Goal: Entertainment & Leisure: Consume media (video, audio)

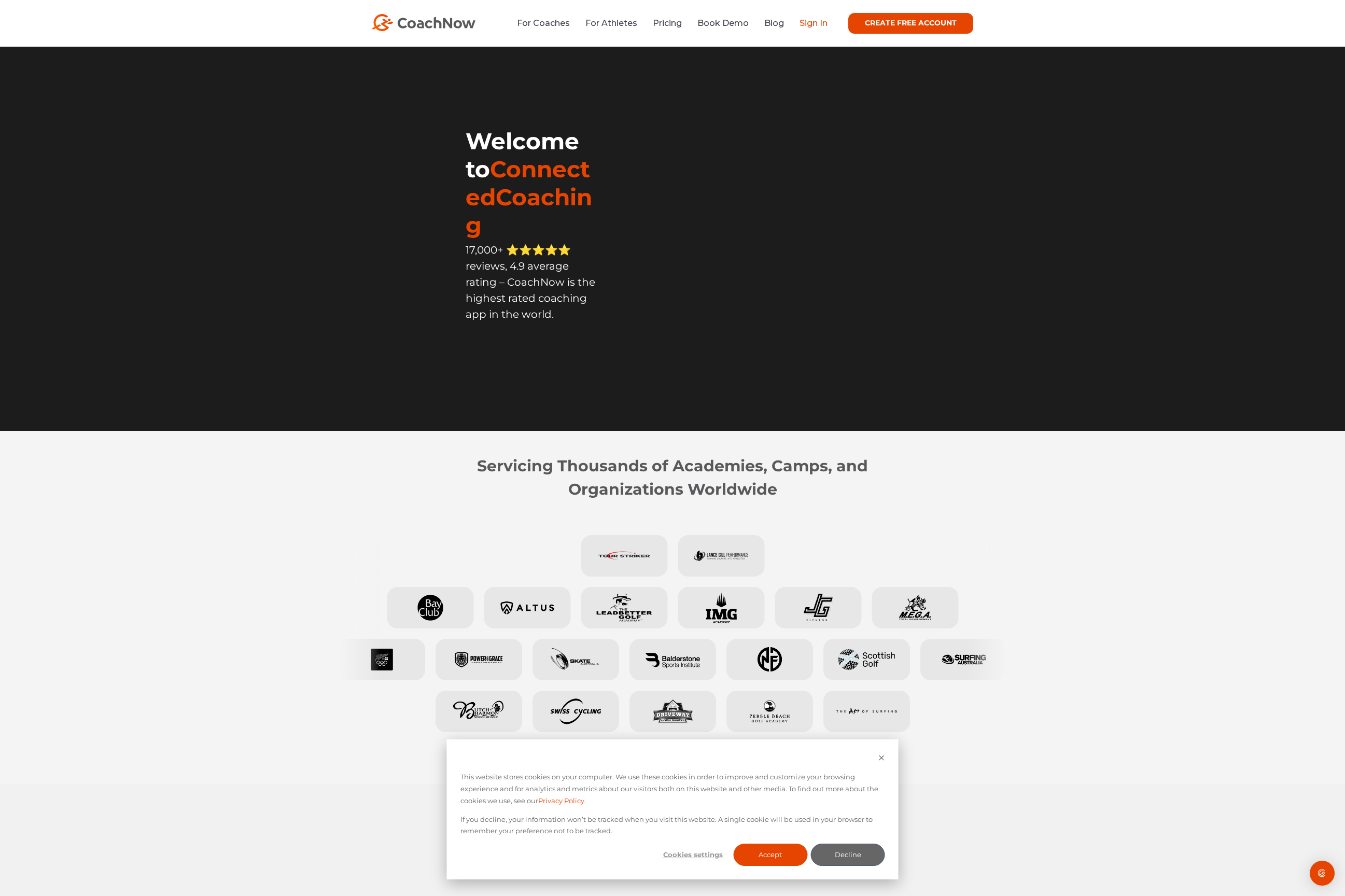
click at [803, 19] on link "Sign In" at bounding box center [814, 23] width 28 height 10
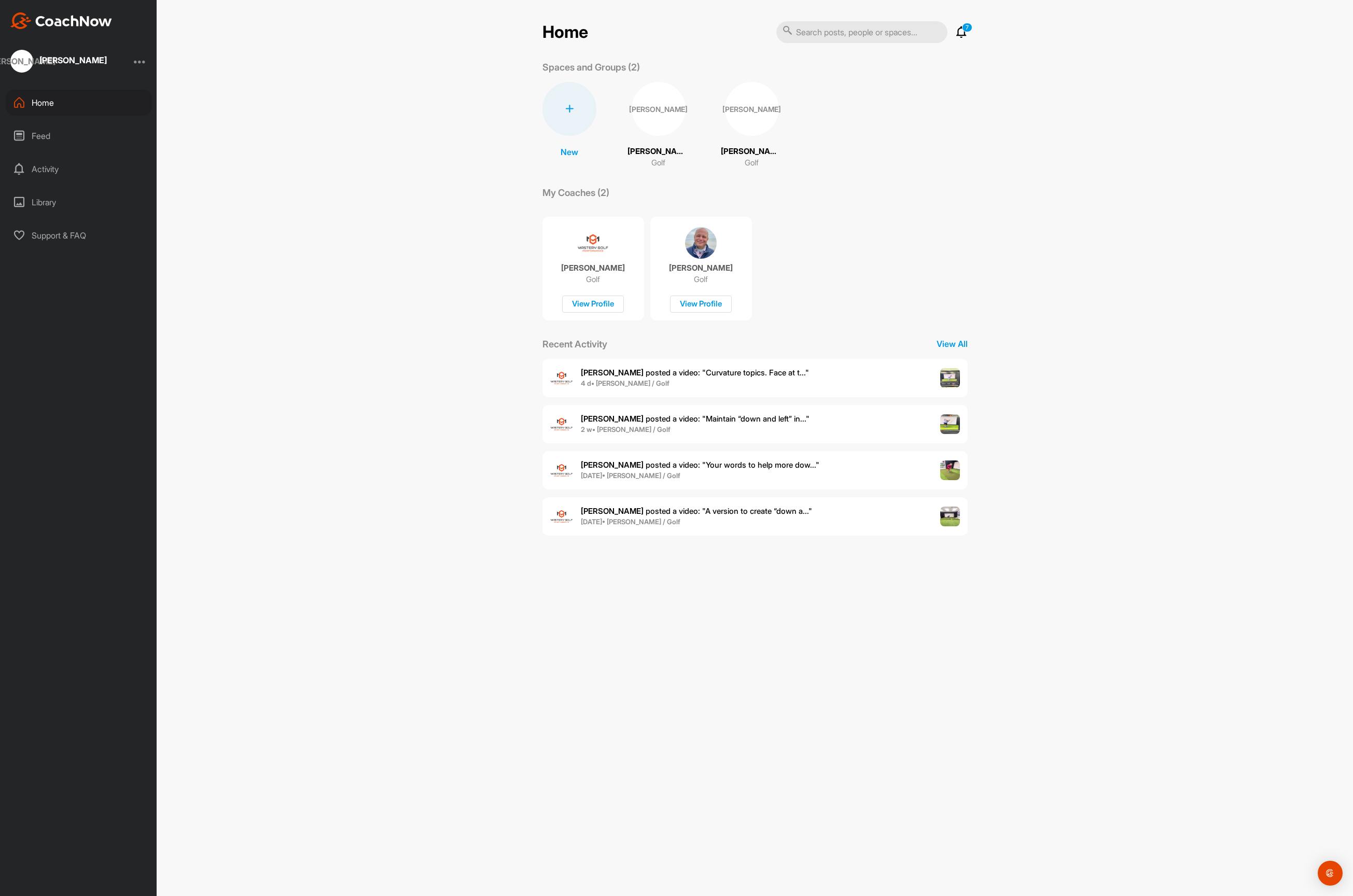
click at [682, 369] on span "Bill S. posted a video : " Curvature topics. Face at t... "" at bounding box center [695, 372] width 228 height 10
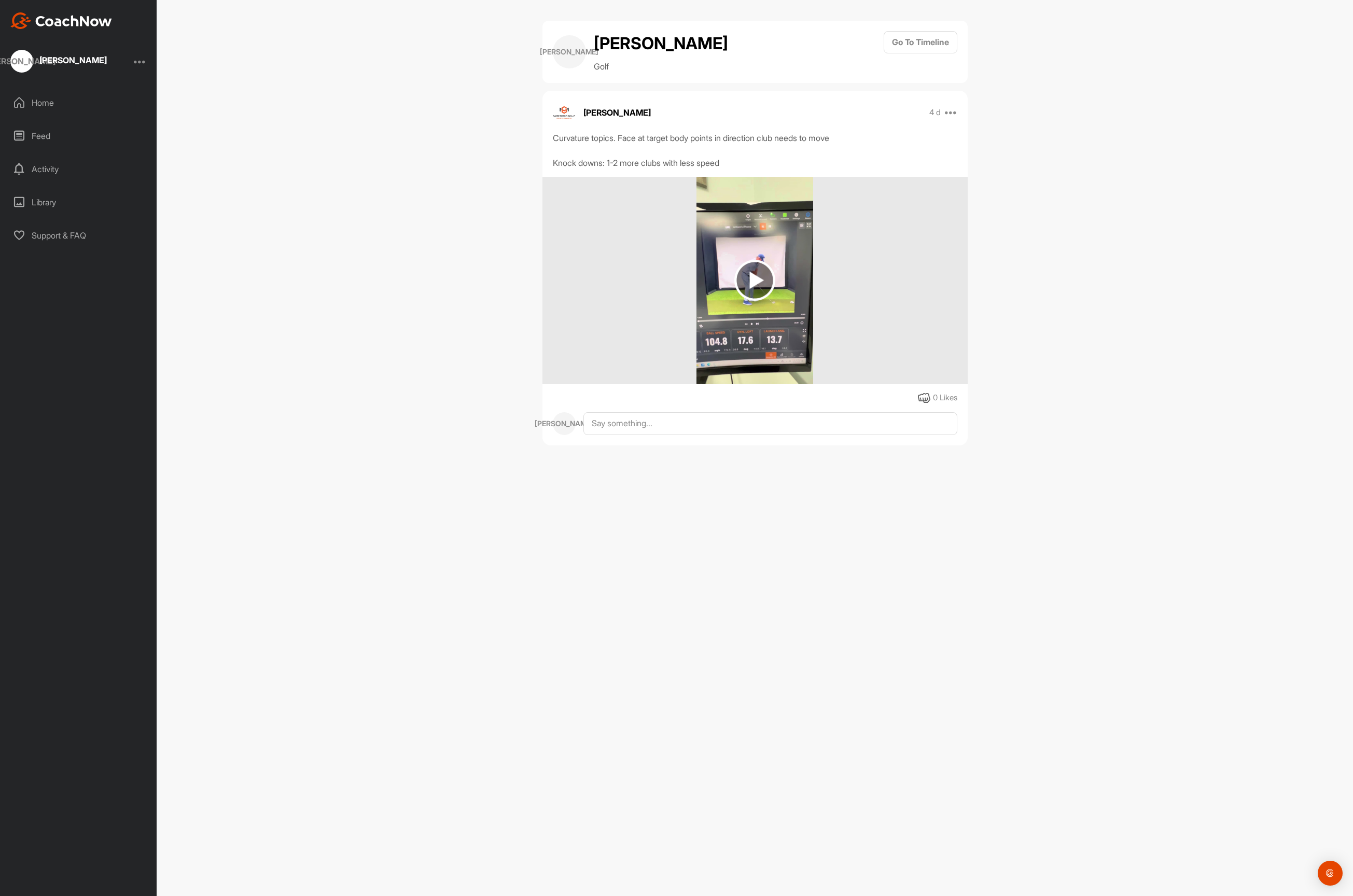
click at [755, 274] on img at bounding box center [755, 280] width 41 height 41
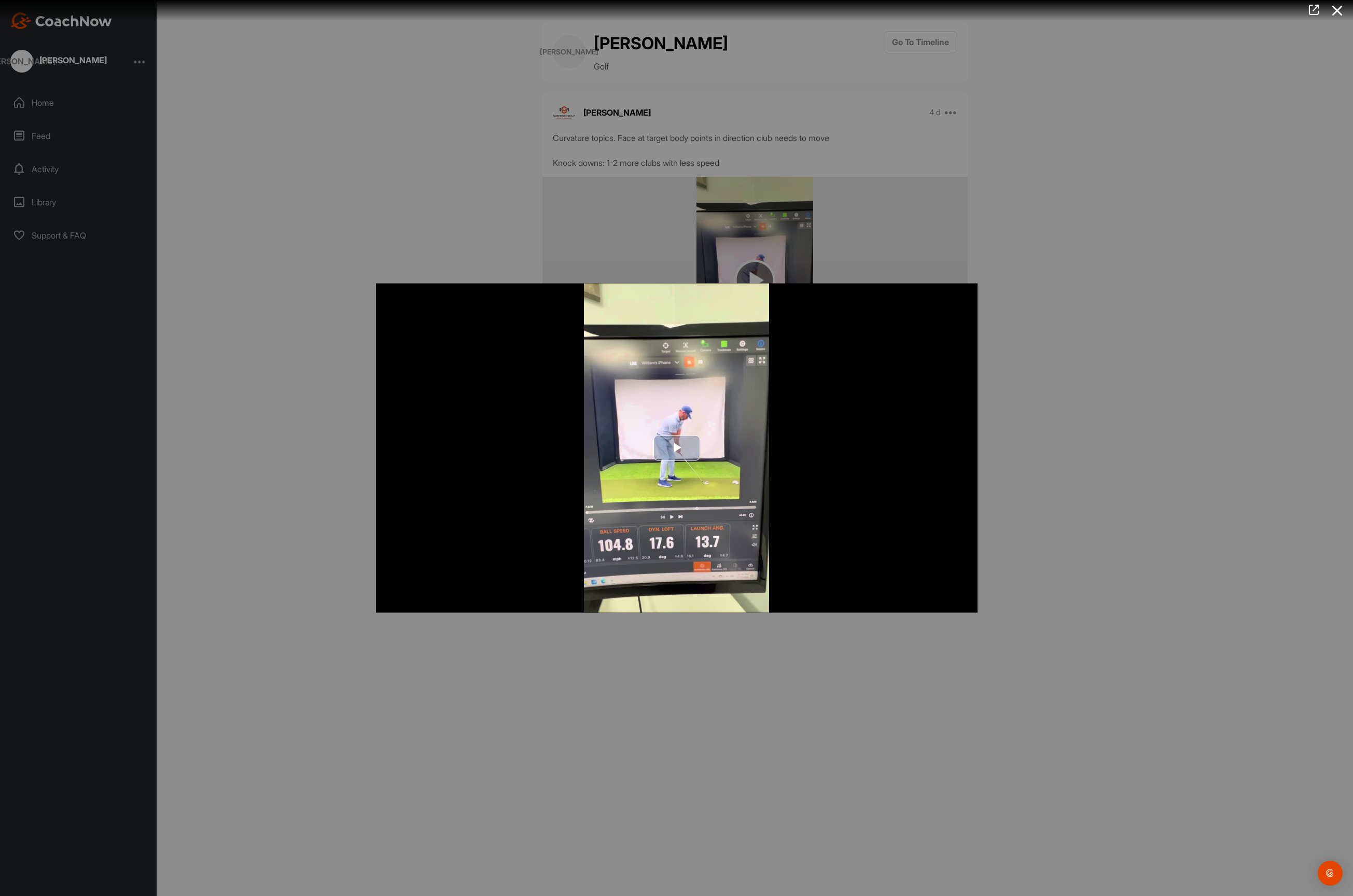
click at [677, 448] on span "Video Player" at bounding box center [677, 448] width 0 height 0
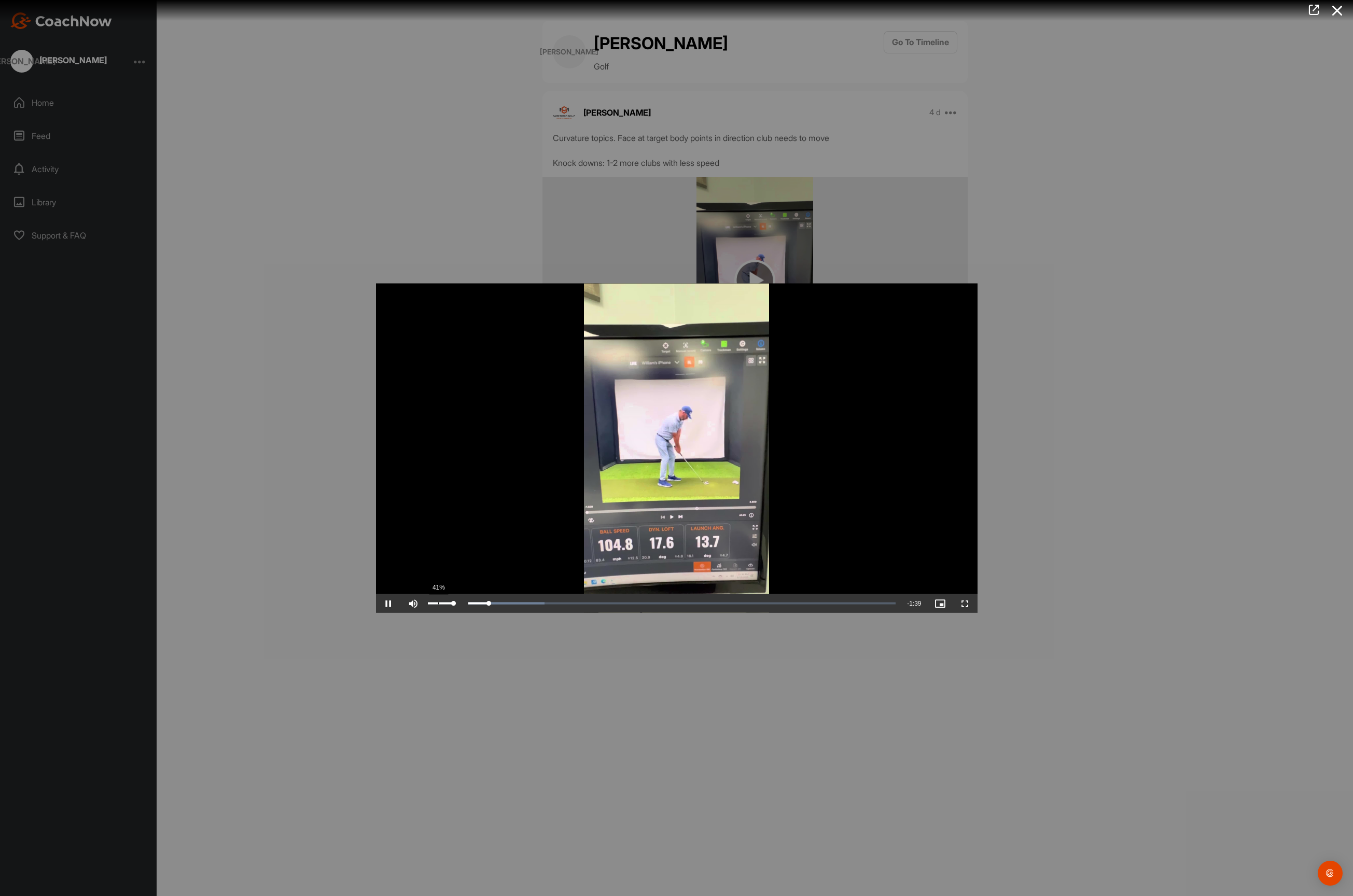
click at [435, 601] on div "41%" at bounding box center [440, 604] width 31 height 18
drag, startPoint x: 453, startPoint y: 604, endPoint x: 434, endPoint y: 603, distance: 19.0
click at [434, 603] on div "Volume Level" at bounding box center [430, 604] width 6 height 2
drag, startPoint x: 886, startPoint y: 604, endPoint x: 466, endPoint y: 604, distance: 420.0
click at [466, 604] on div "0:07" at bounding box center [448, 604] width 35 height 3
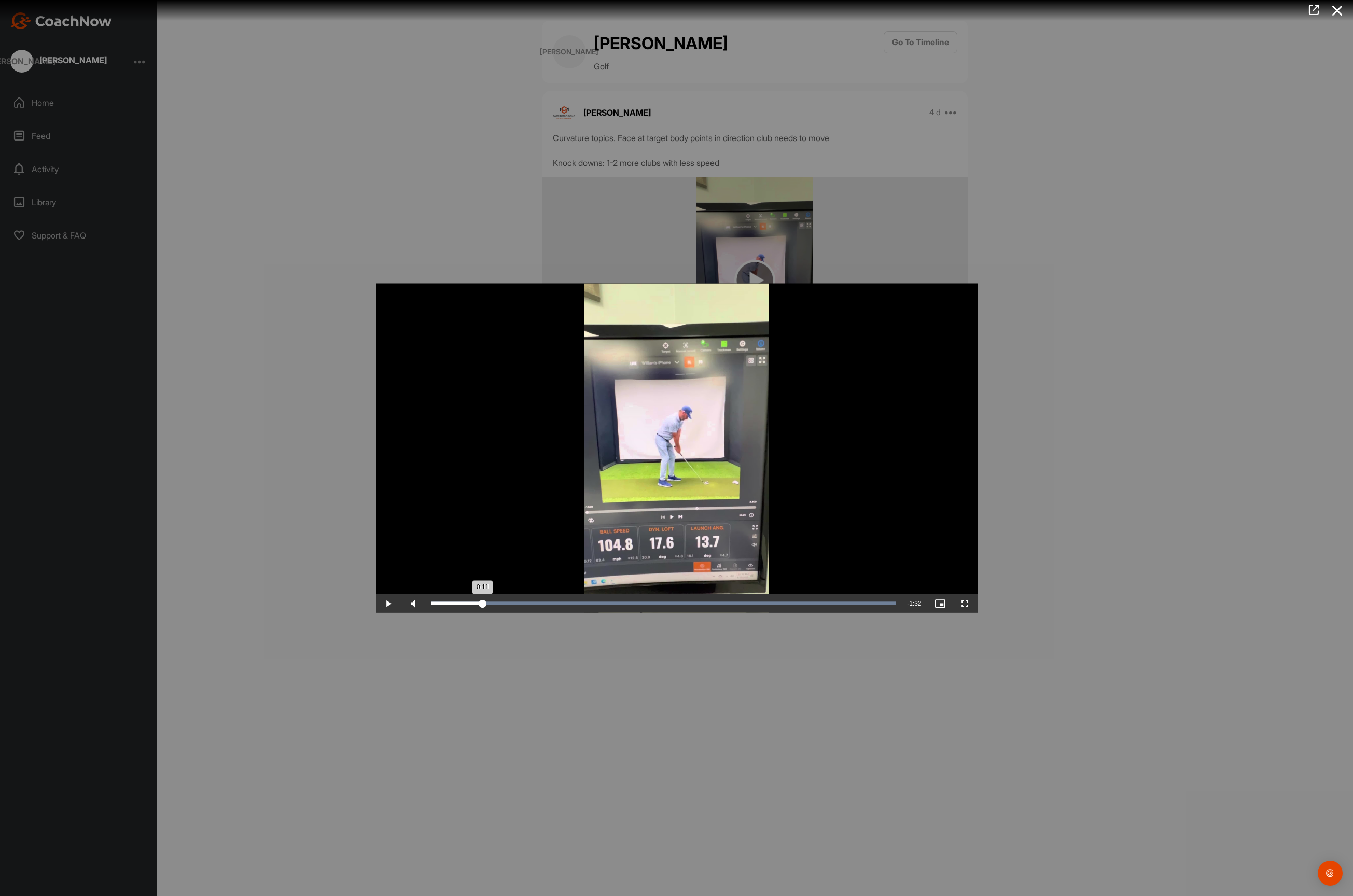
drag, startPoint x: 469, startPoint y: 603, endPoint x: 483, endPoint y: 604, distance: 14.0
click at [483, 604] on div "0:11" at bounding box center [457, 604] width 53 height 3
drag, startPoint x: 486, startPoint y: 604, endPoint x: 495, endPoint y: 604, distance: 9.0
click at [487, 604] on div "0:14" at bounding box center [459, 604] width 56 height 3
drag, startPoint x: 538, startPoint y: 604, endPoint x: 600, endPoint y: 601, distance: 62.1
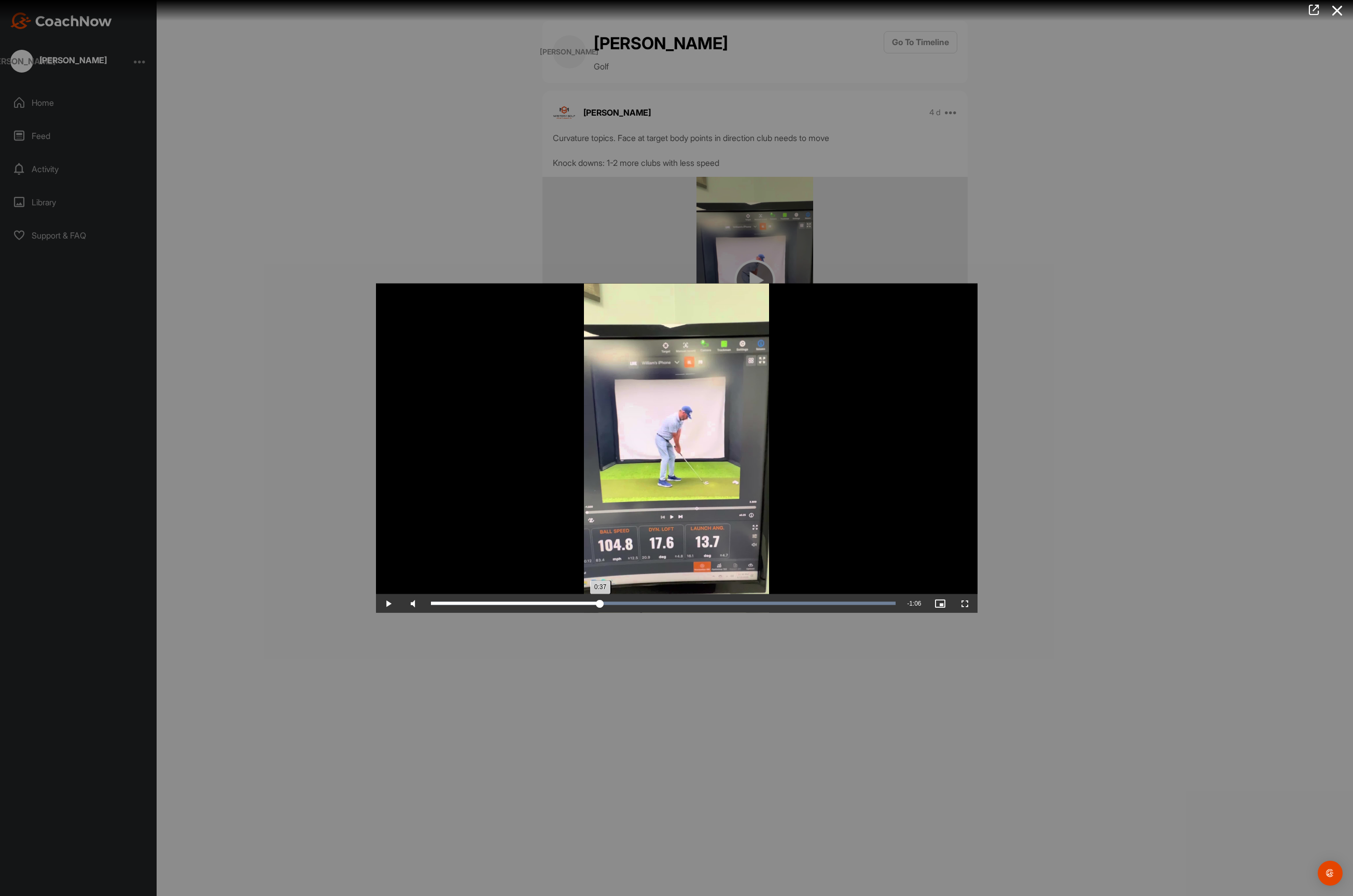
click at [600, 602] on div "0:37" at bounding box center [515, 604] width 169 height 3
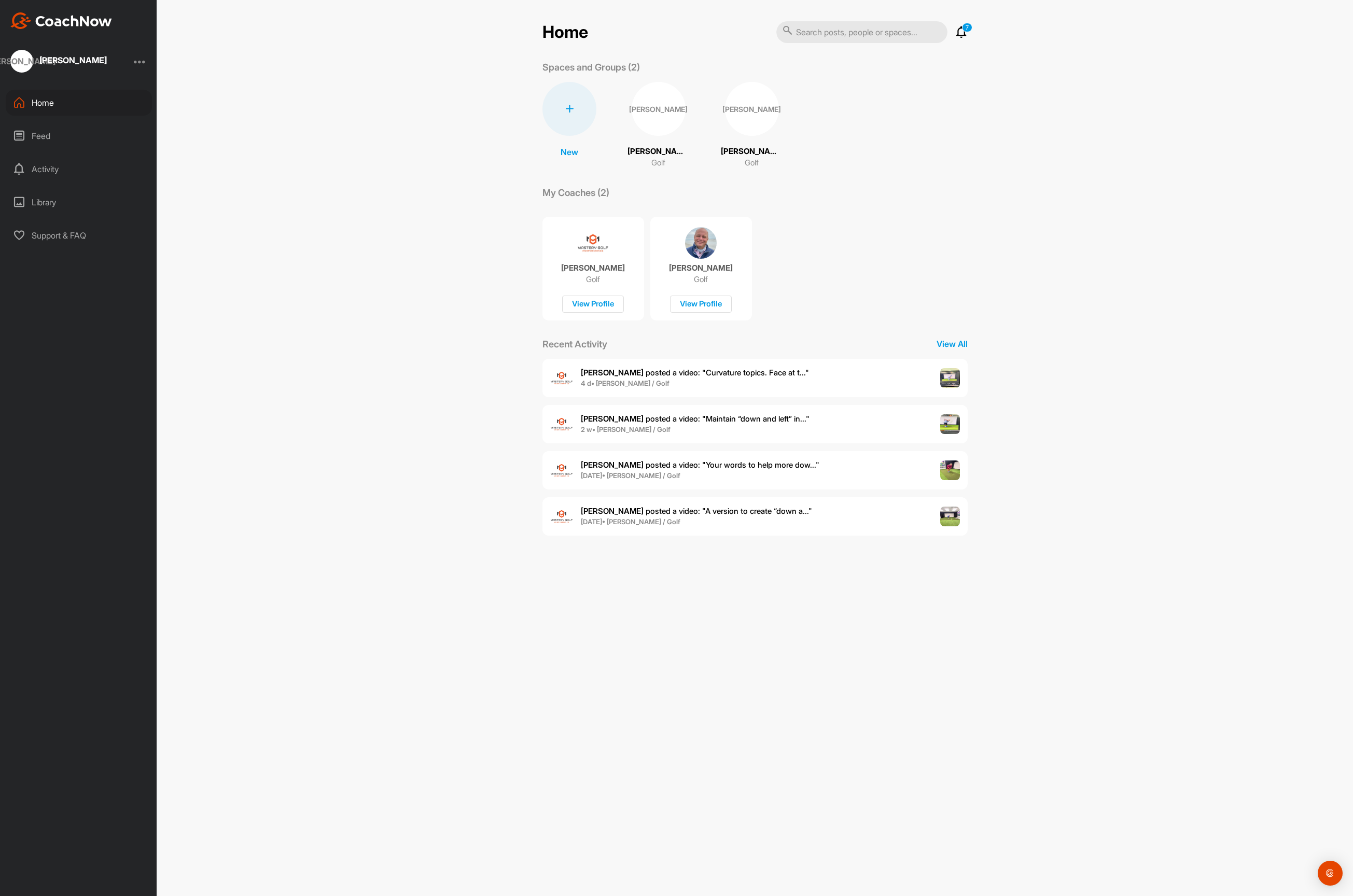
click at [642, 414] on span "Bill S. posted a video : " Maintain “down and left” in... "" at bounding box center [695, 418] width 228 height 10
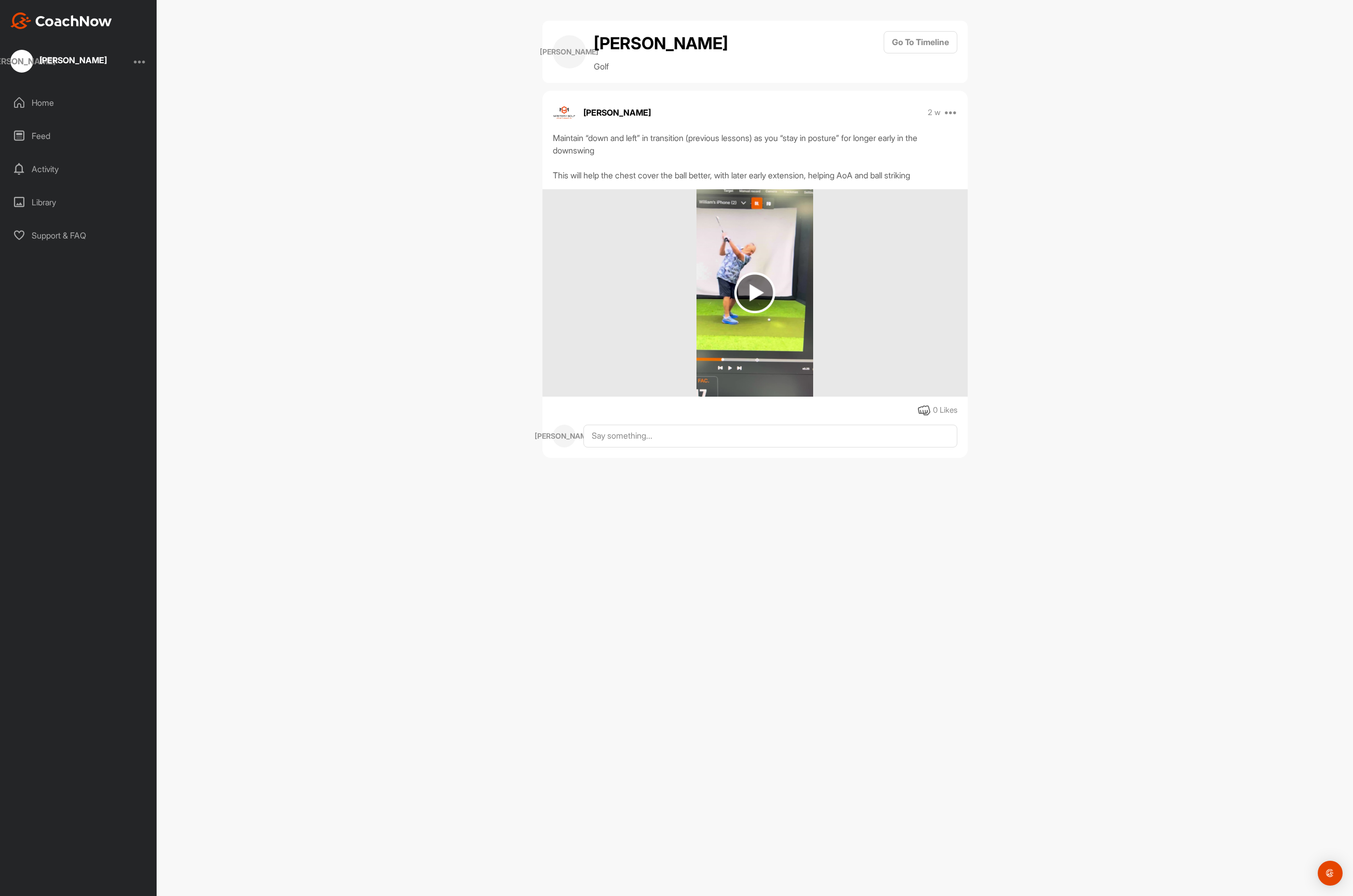
click at [758, 291] on img at bounding box center [755, 293] width 41 height 41
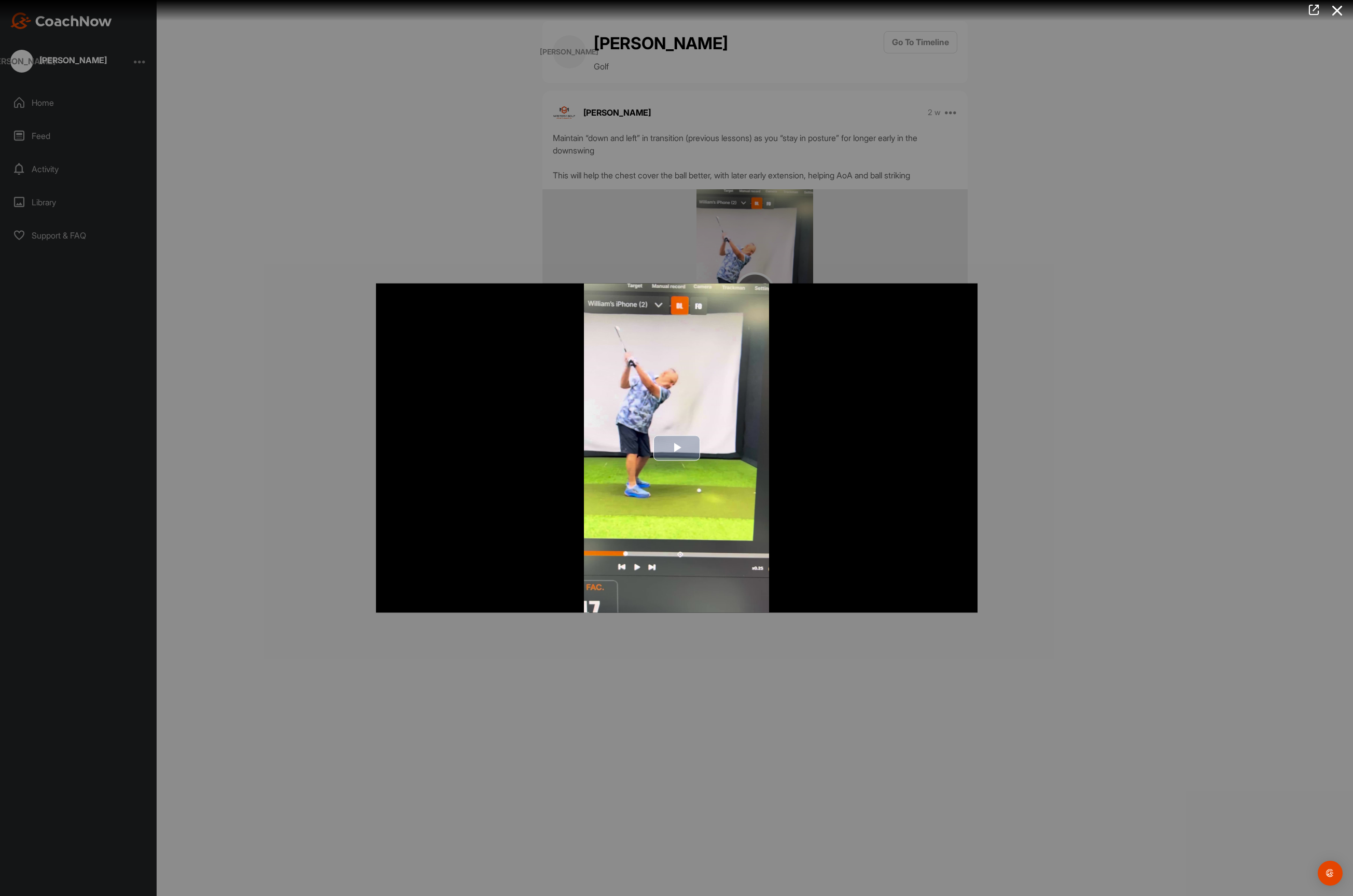
click at [677, 448] on span "Video Player" at bounding box center [677, 448] width 0 height 0
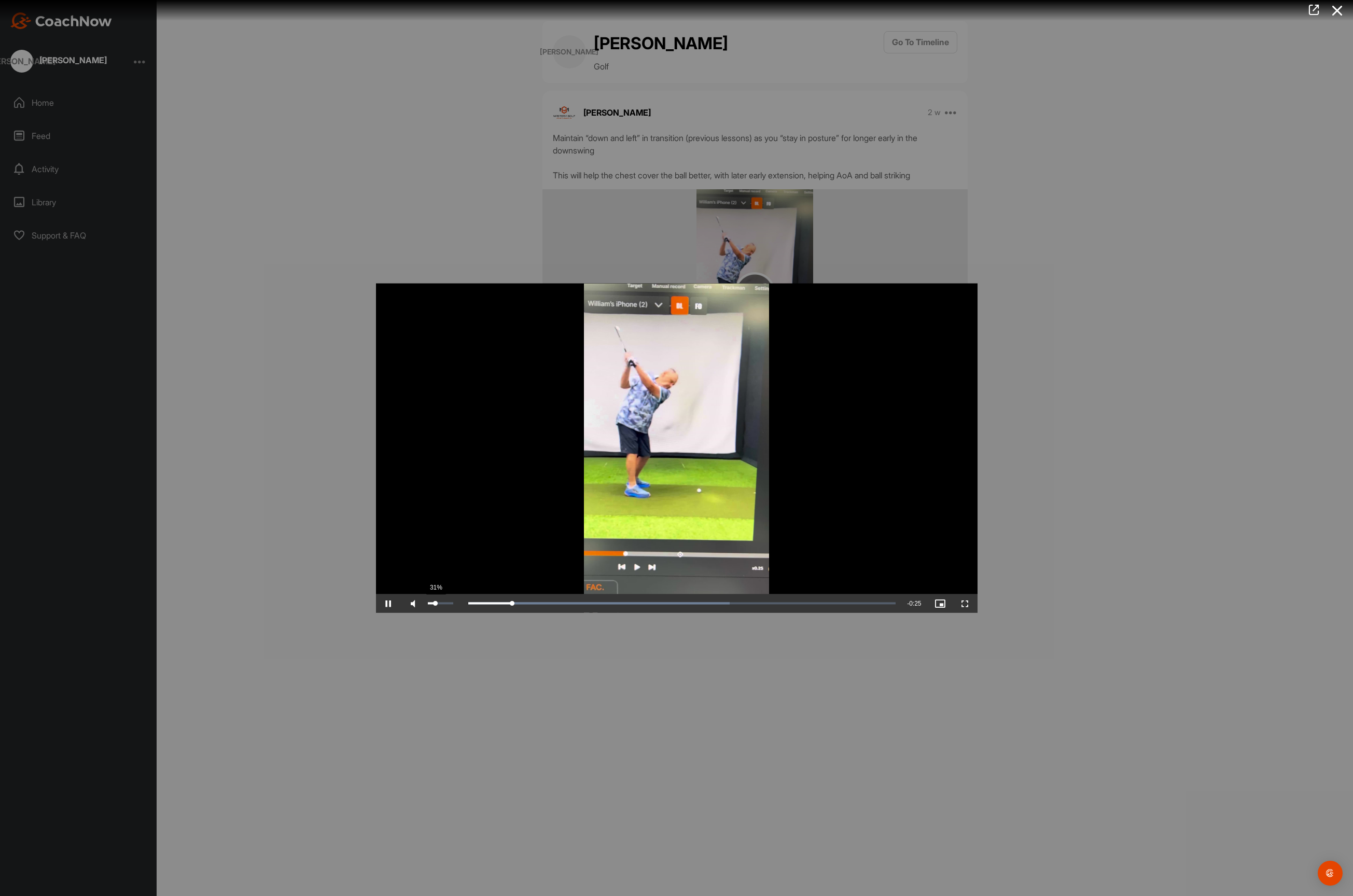
click at [435, 603] on div "31%" at bounding box center [440, 604] width 25 height 2
click at [436, 603] on div "Volume Level" at bounding box center [432, 604] width 8 height 2
drag, startPoint x: 893, startPoint y: 600, endPoint x: 800, endPoint y: 610, distance: 93.5
click at [798, 611] on div "Loaded : 100.00% 0:20 0:20" at bounding box center [663, 604] width 475 height 18
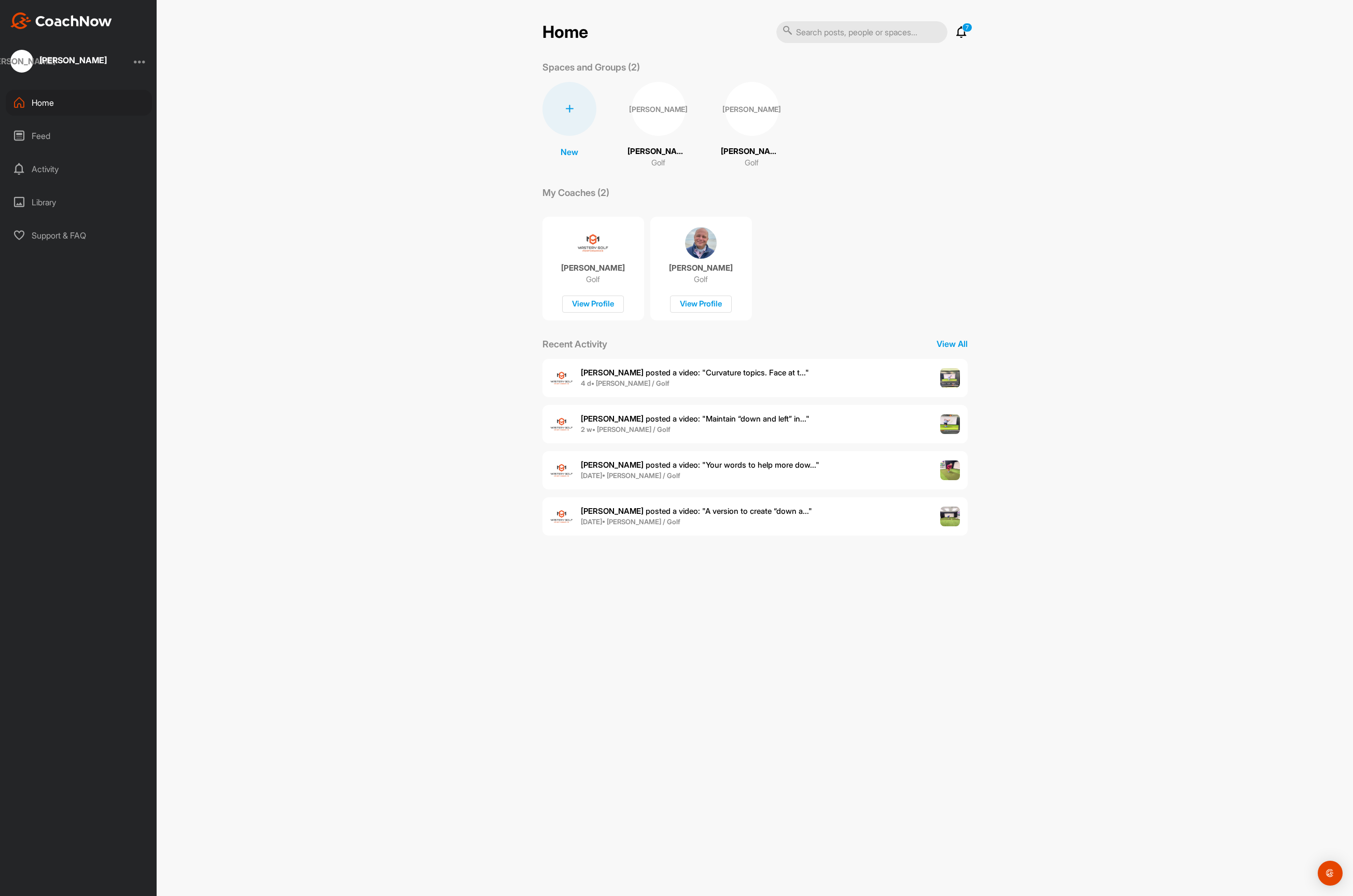
click at [669, 462] on span "Bill S. posted a video : " Your words to help more dow... "" at bounding box center [700, 465] width 239 height 10
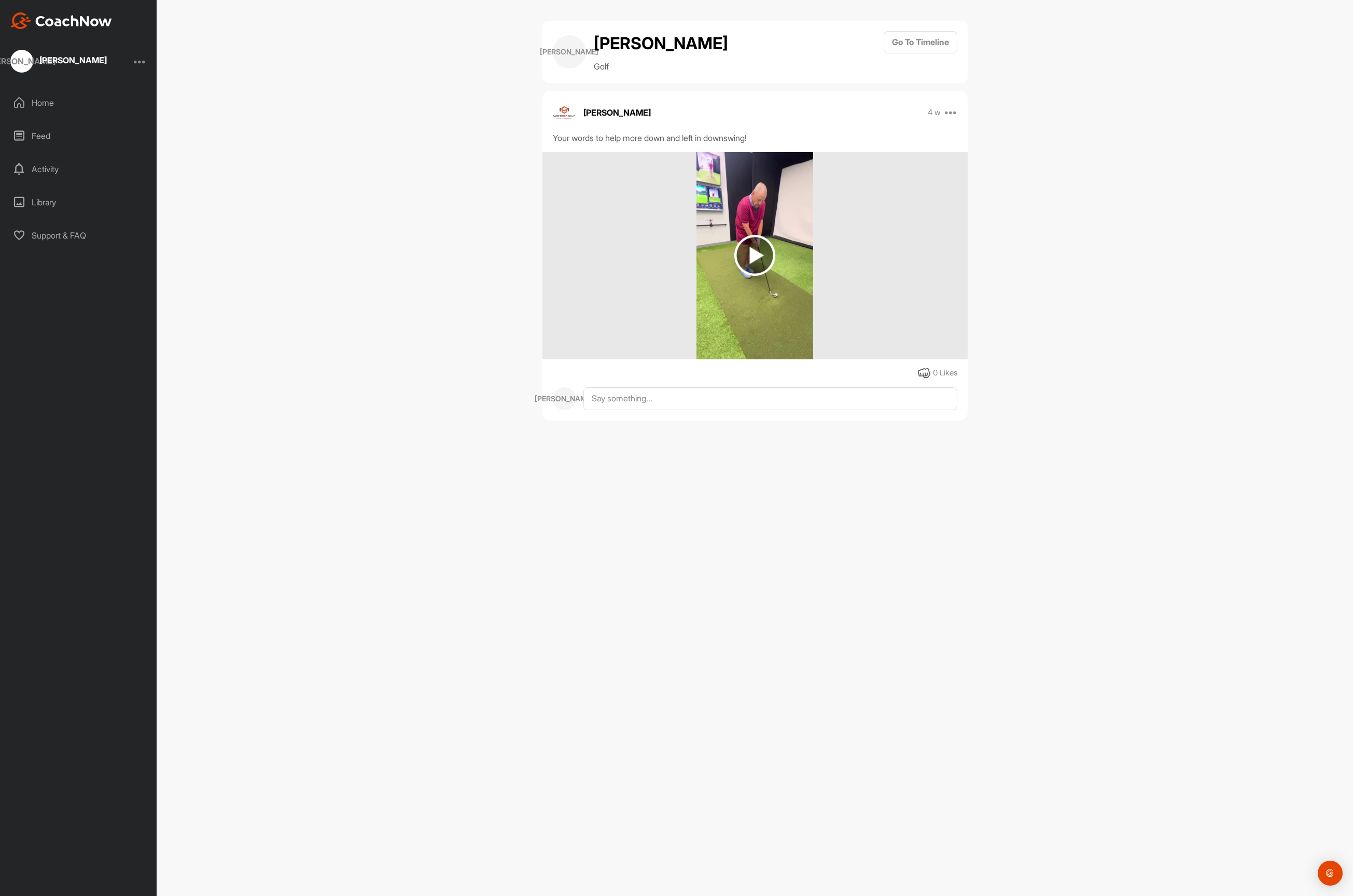
click at [764, 256] on img at bounding box center [755, 256] width 41 height 41
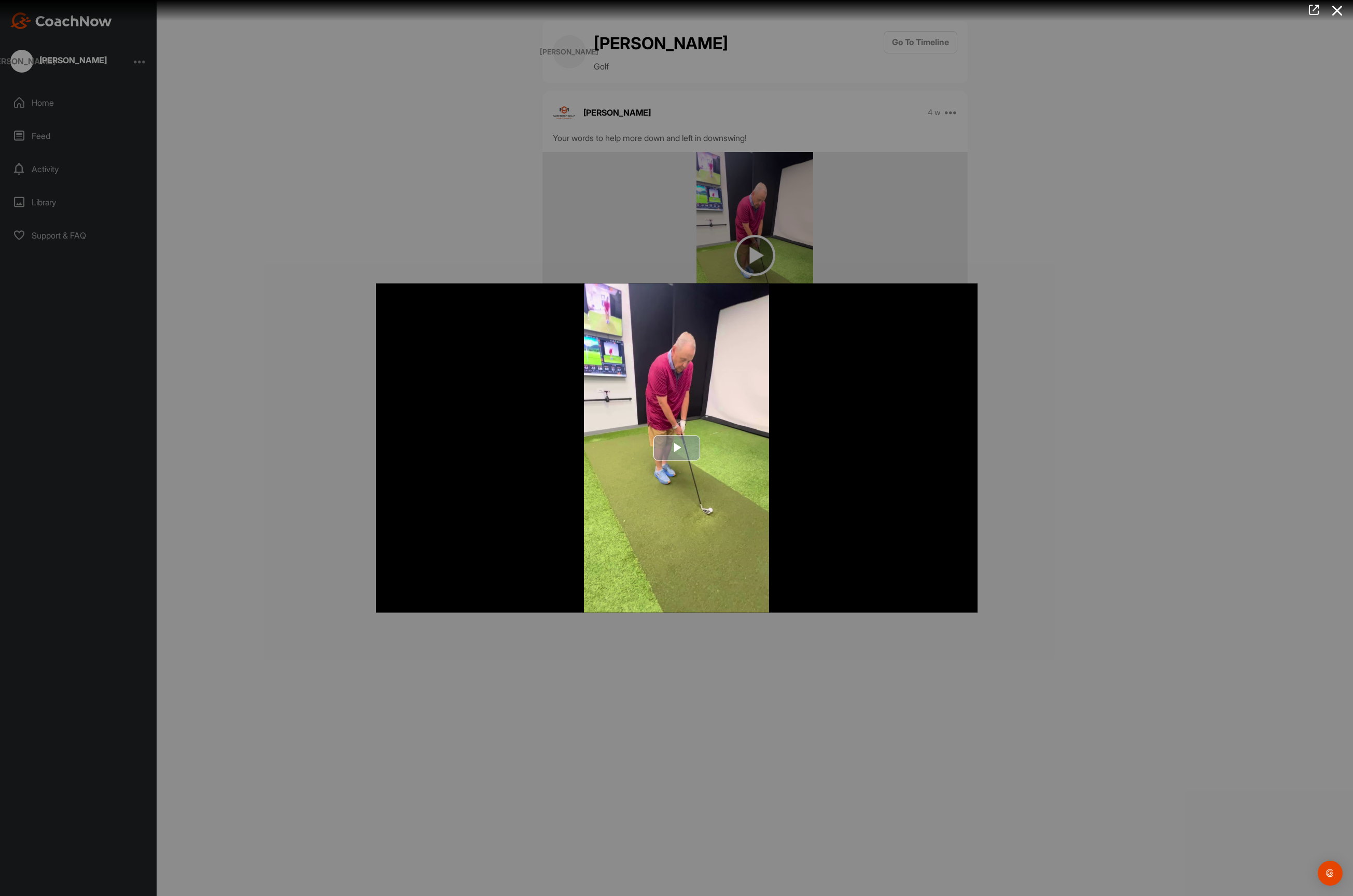
drag, startPoint x: 676, startPoint y: 447, endPoint x: 659, endPoint y: 458, distance: 20.2
click at [677, 448] on span "Video Player" at bounding box center [677, 448] width 0 height 0
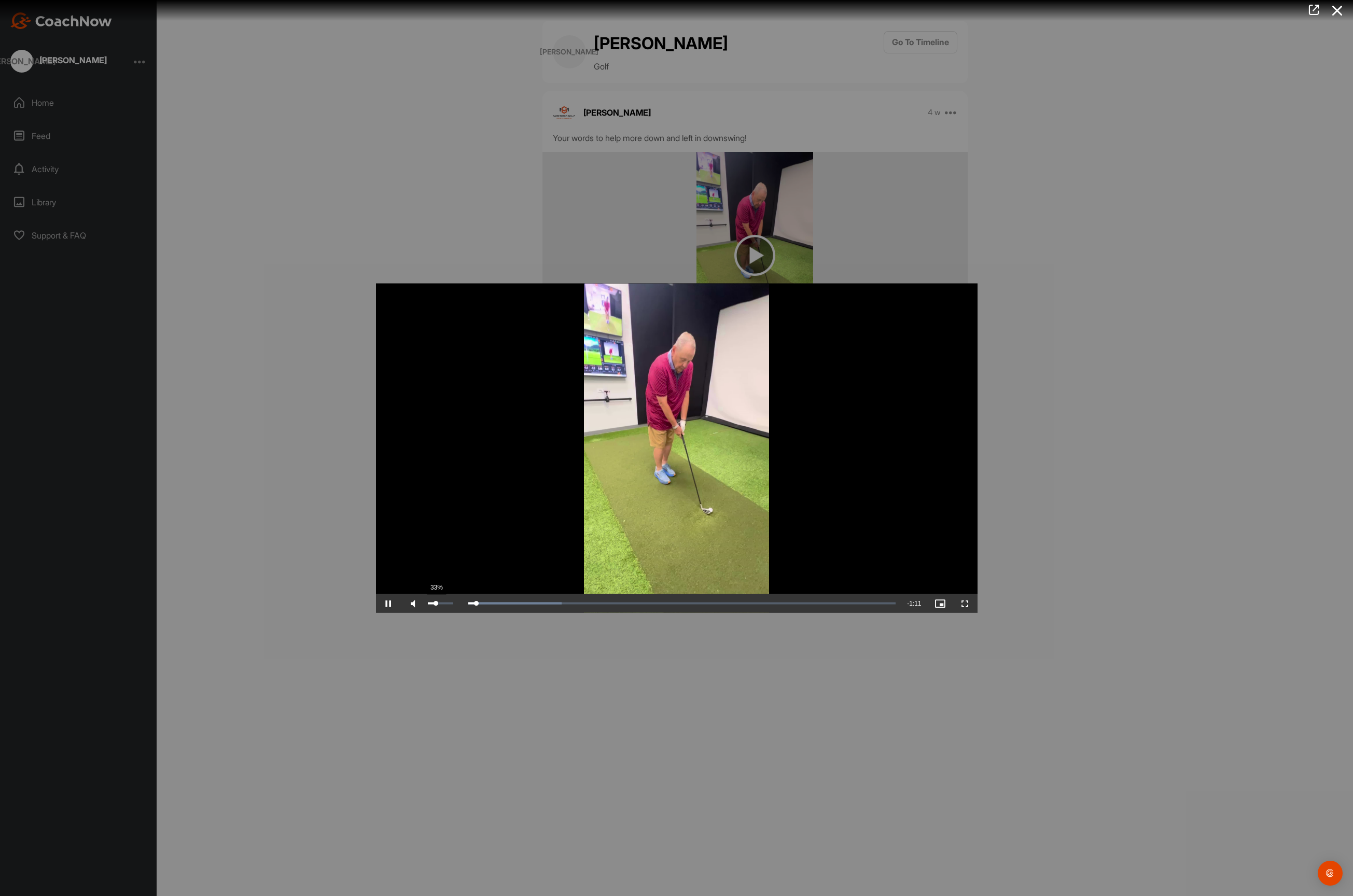
click at [436, 603] on div "33%" at bounding box center [440, 604] width 25 height 2
drag, startPoint x: 437, startPoint y: 602, endPoint x: 448, endPoint y: 600, distance: 11.2
click at [448, 603] on div "Volume Level" at bounding box center [438, 604] width 21 height 2
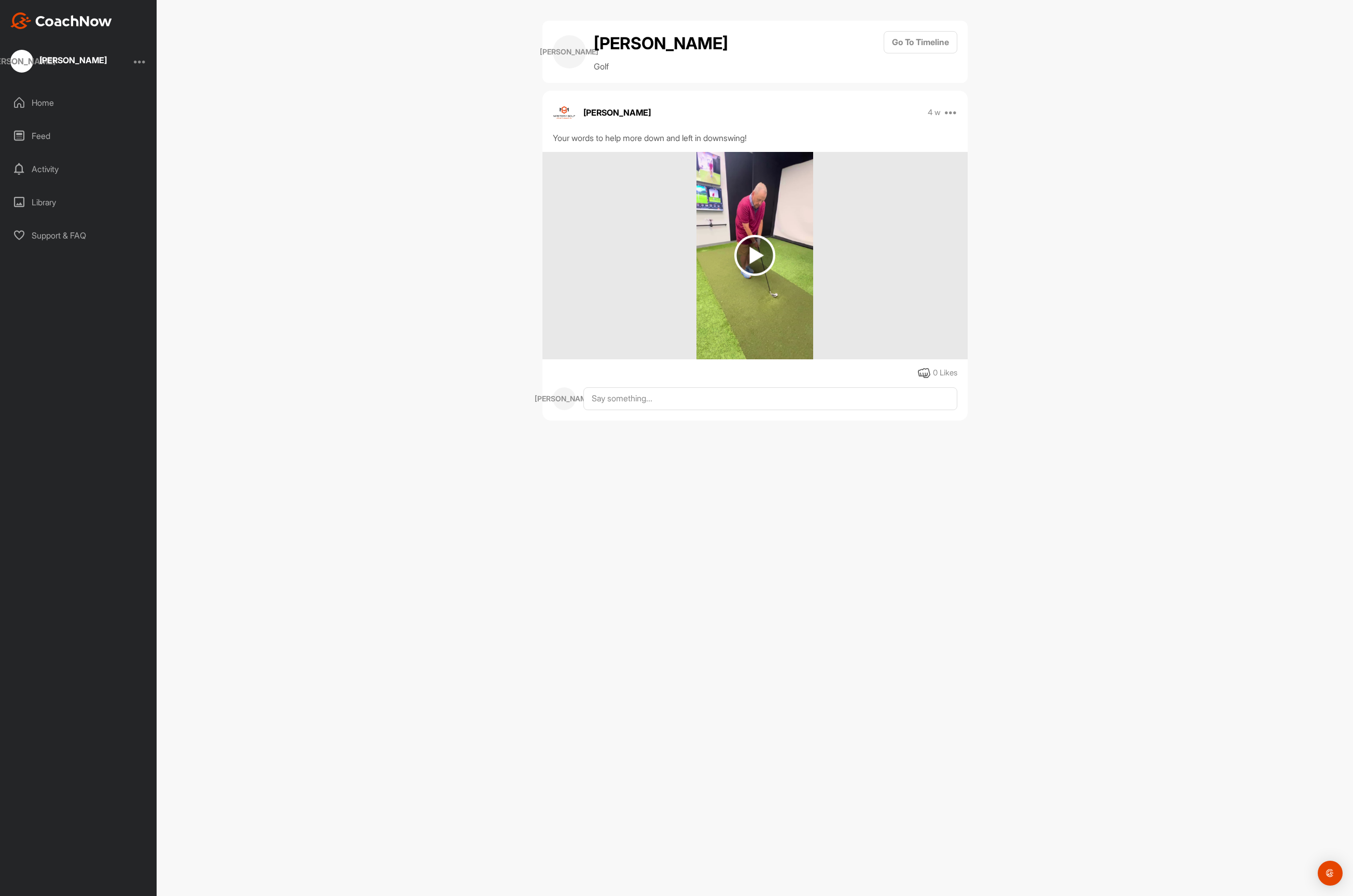
drag, startPoint x: 431, startPoint y: 338, endPoint x: 442, endPoint y: 324, distance: 17.8
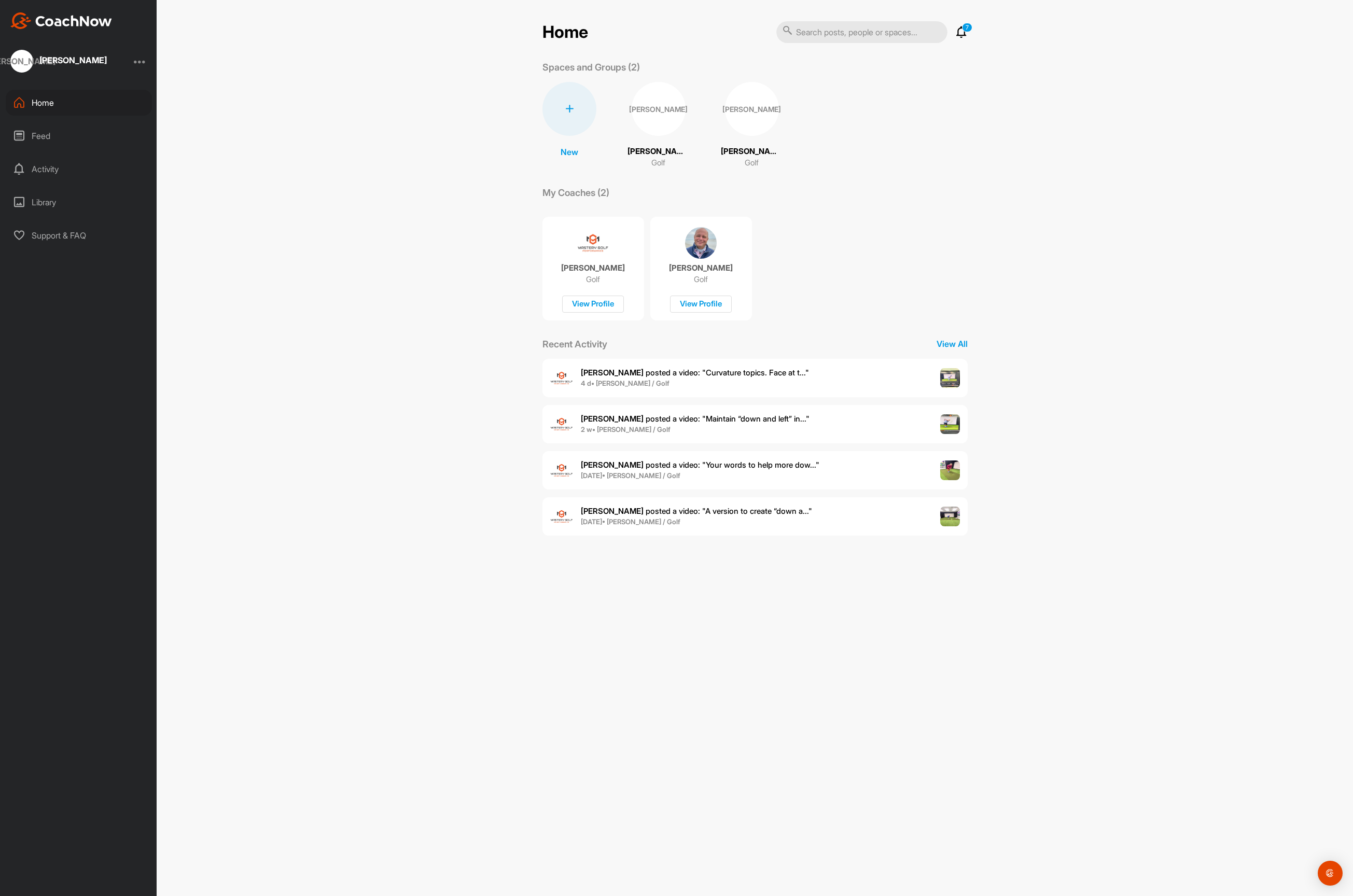
click at [697, 511] on span "Bill S. posted a video : " A version to create “down a... "" at bounding box center [696, 511] width 231 height 10
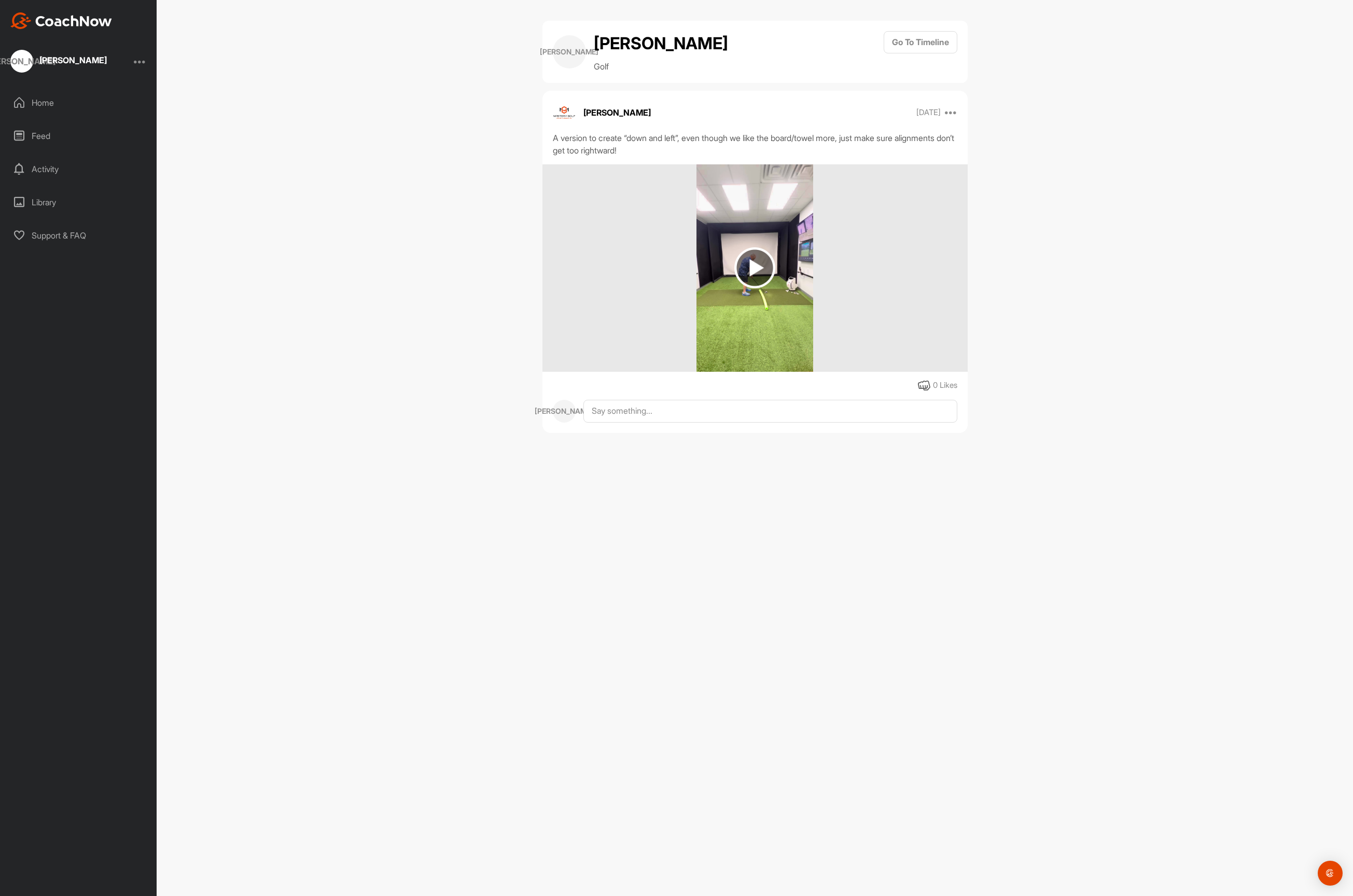
click at [755, 264] on img at bounding box center [755, 268] width 41 height 41
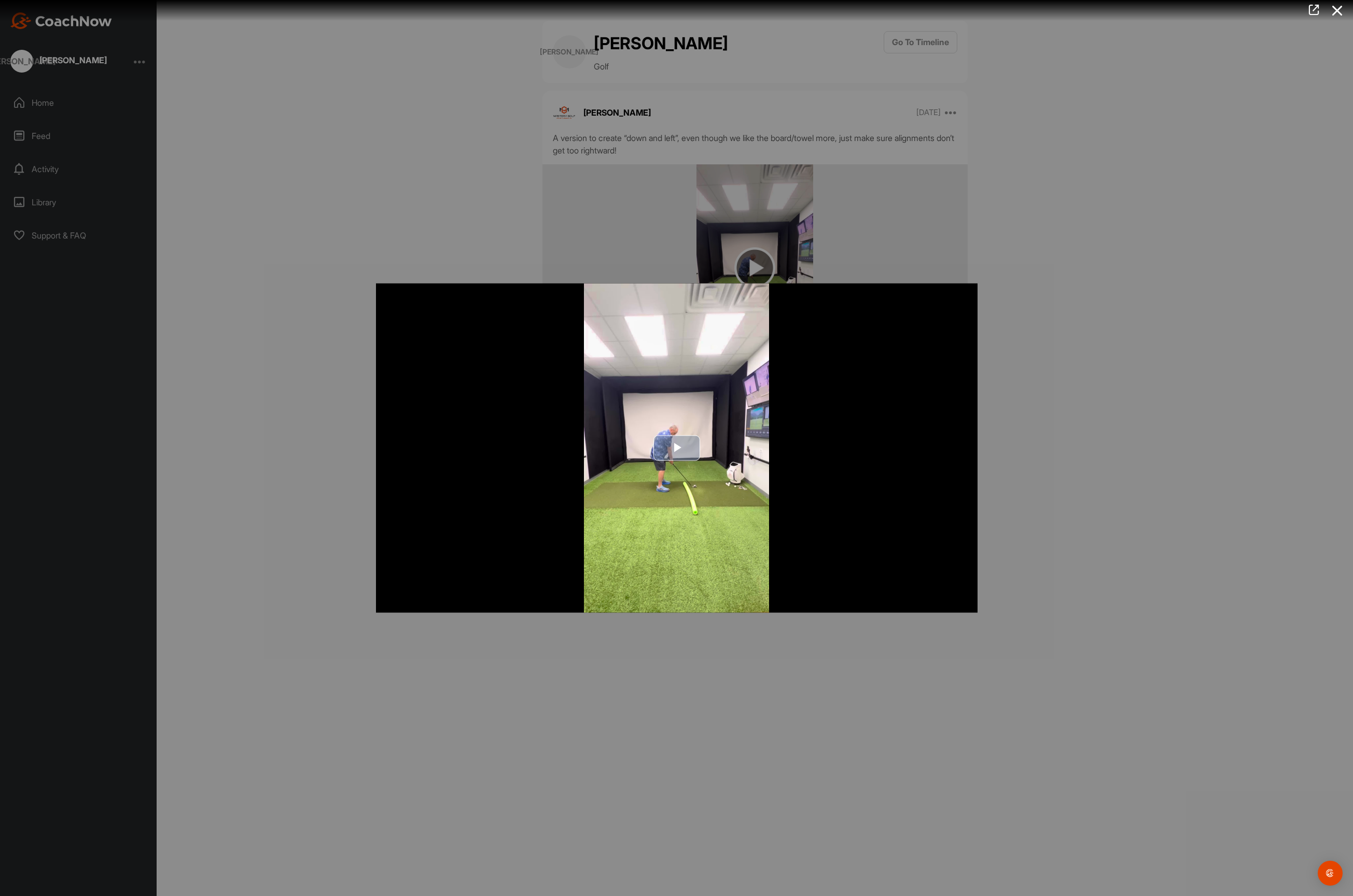
click at [677, 448] on span "Video Player" at bounding box center [677, 448] width 0 height 0
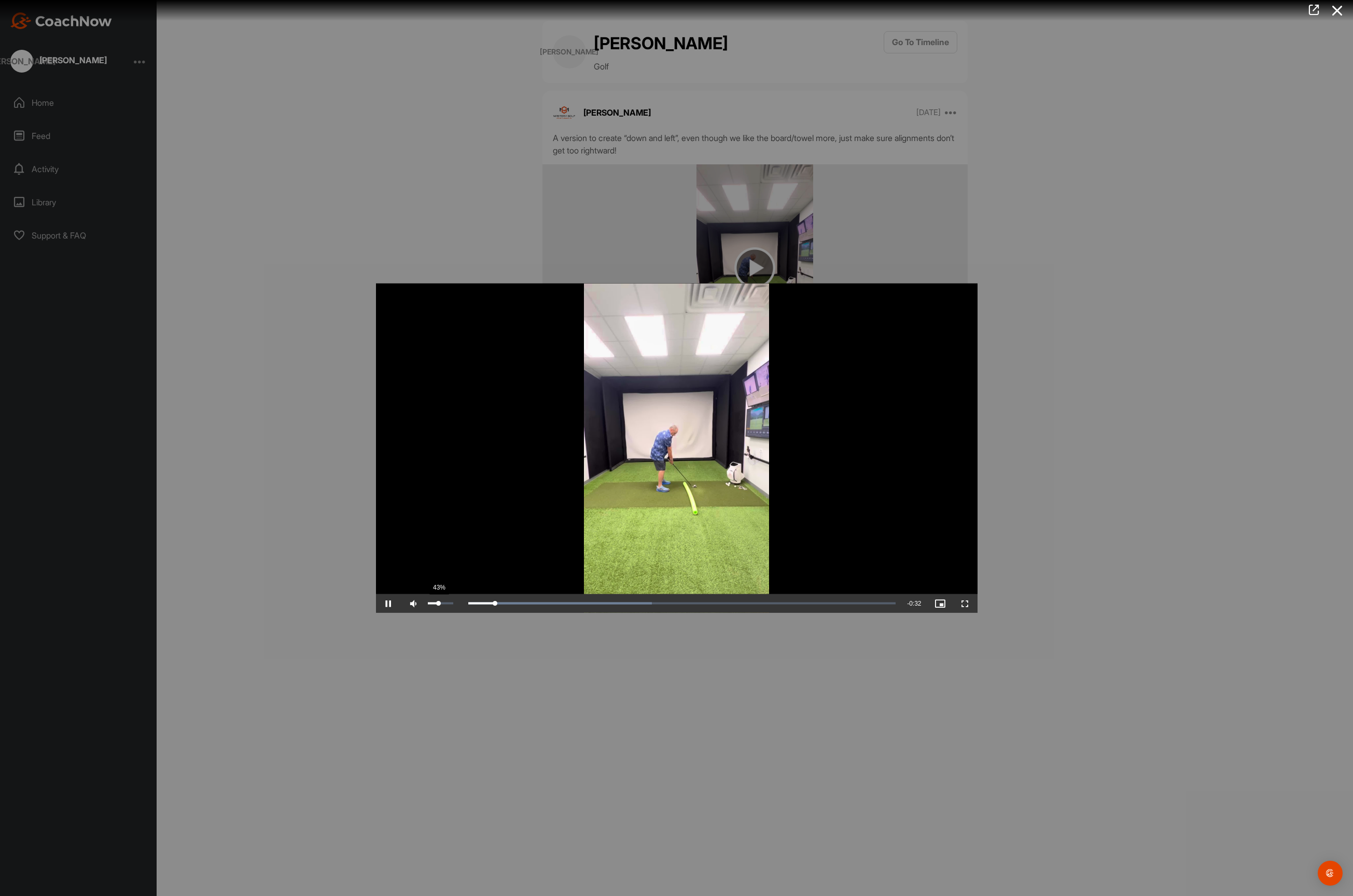
click at [439, 603] on div "Volume Level" at bounding box center [433, 604] width 11 height 2
